Goal: Obtain resource: Download file/media

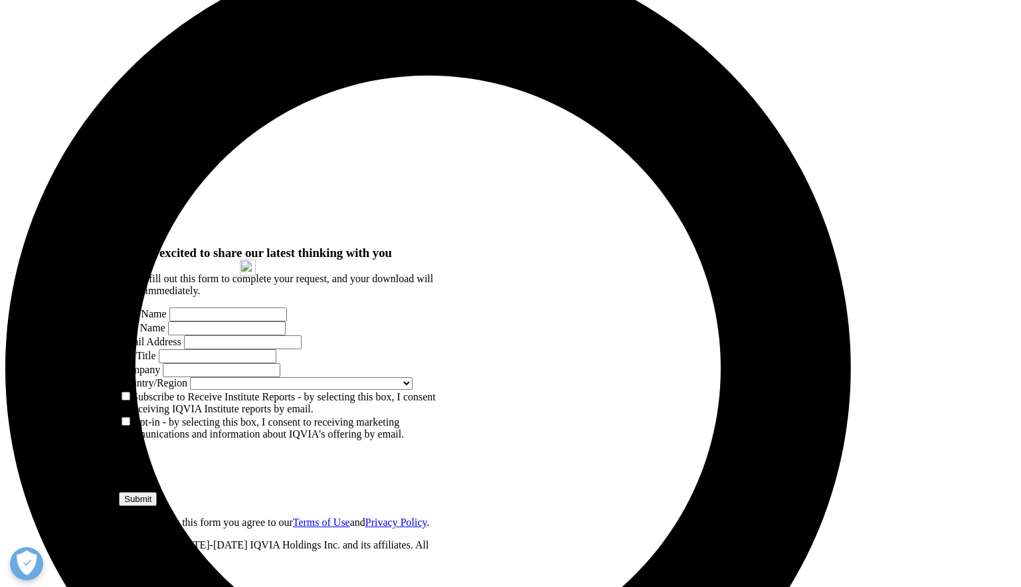
scroll to position [1113, 0]
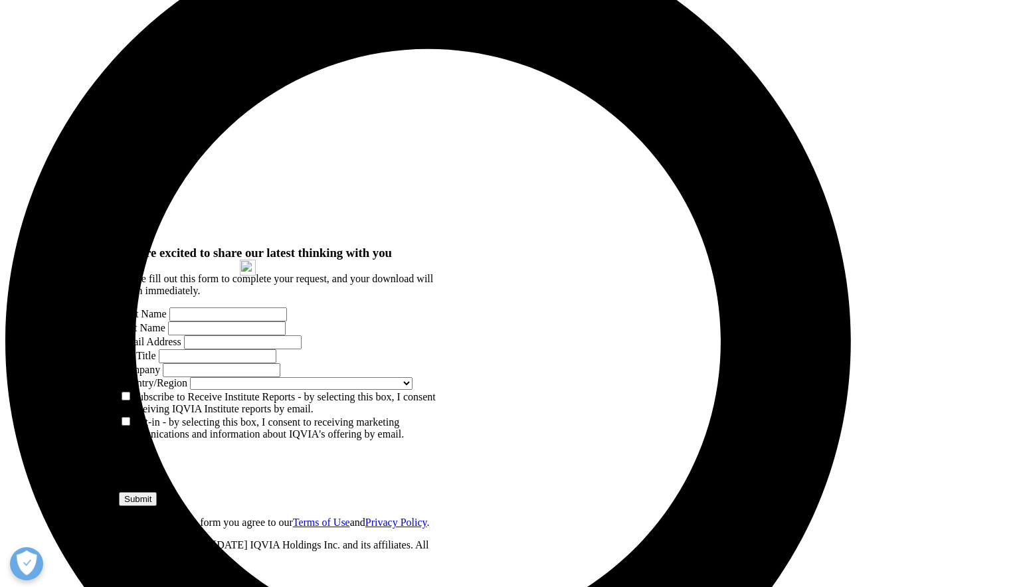
click at [222, 308] on input "First Name" at bounding box center [228, 315] width 118 height 14
type input "[PERSON_NAME] Ogun"
type input "[PERSON_NAME][EMAIL_ADDRESS][DOMAIN_NAME]"
type input "General Manager"
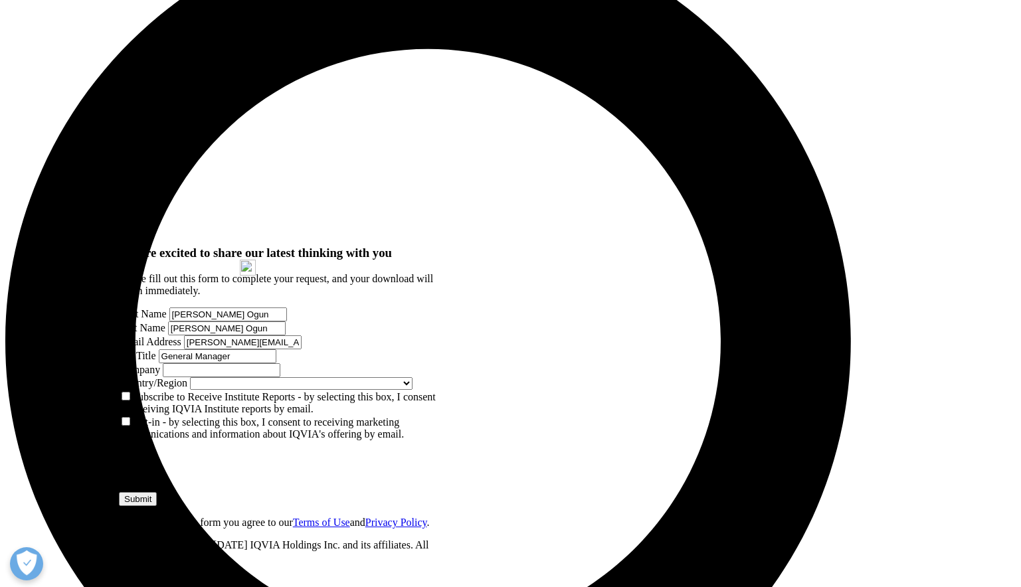
type input "ARDİFARMA İLAÇ"
select select "Turkey"
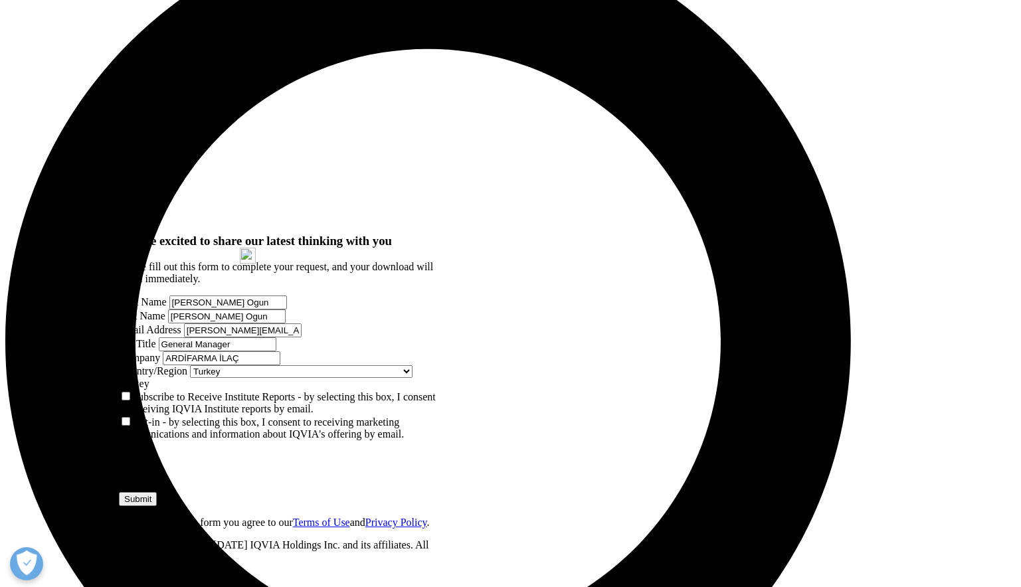
click at [147, 391] on label "Subscribe to Receive Institute Reports - by selecting this box, I consent to re…" at bounding box center [277, 402] width 317 height 23
click at [130, 392] on input "Subscribe to Receive Institute Reports - by selecting this box, I consent to re…" at bounding box center [126, 396] width 9 height 9
click at [157, 492] on input "Submit" at bounding box center [138, 499] width 38 height 14
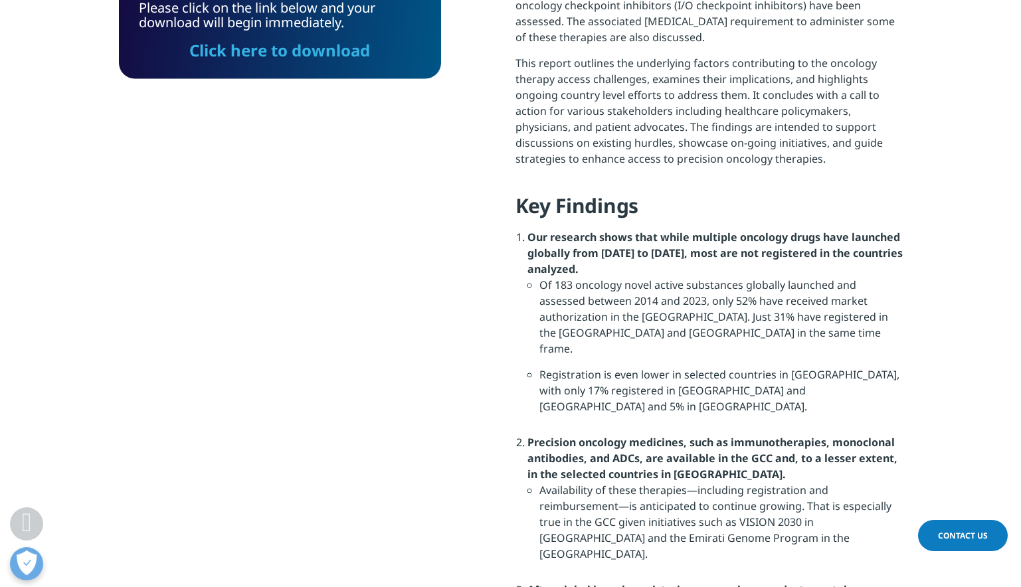
scroll to position [7, 7]
click at [281, 49] on link "Click here to download" at bounding box center [279, 50] width 181 height 22
